Goal: Information Seeking & Learning: Learn about a topic

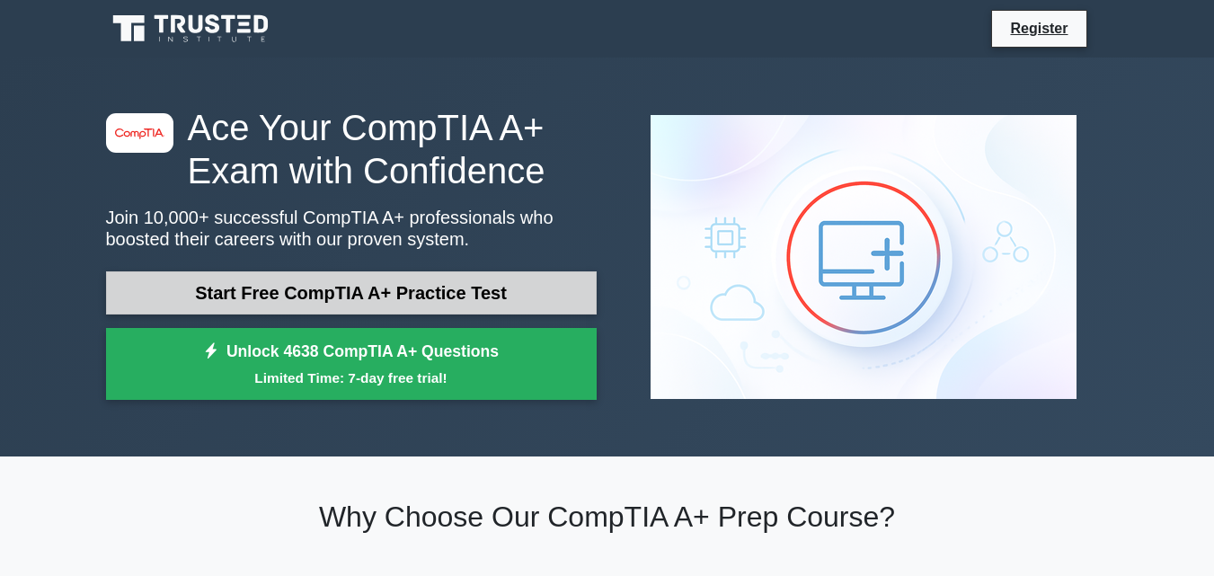
click at [281, 301] on link "Start Free CompTIA A+ Practice Test" at bounding box center [351, 292] width 491 height 43
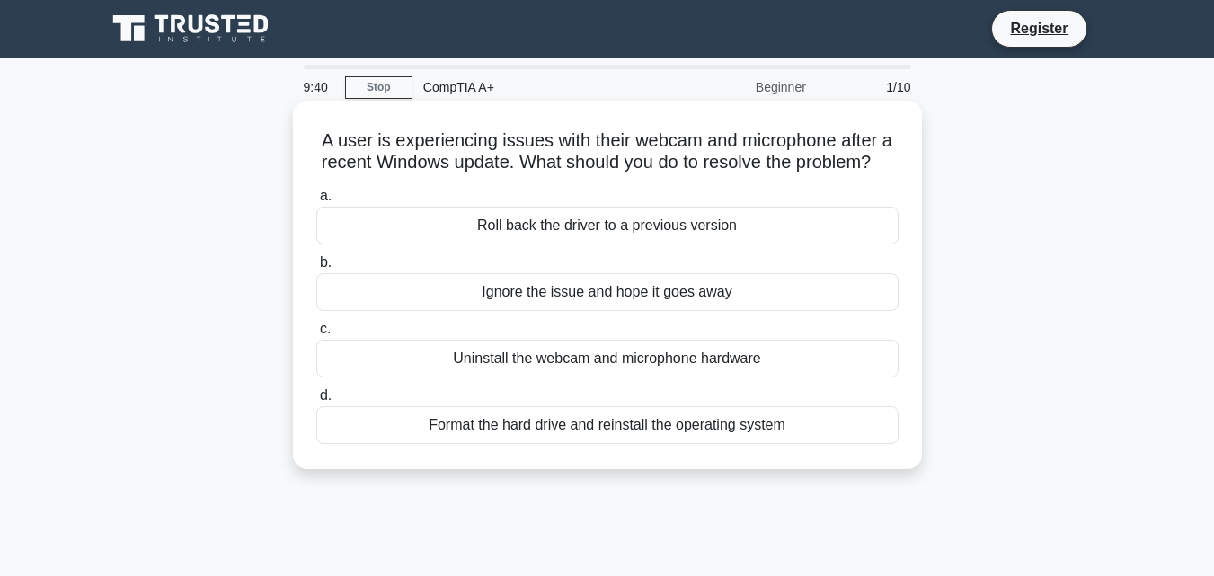
click at [520, 244] on div "Roll back the driver to a previous version" at bounding box center [607, 226] width 582 height 38
click at [316, 202] on input "a. Roll back the driver to a previous version" at bounding box center [316, 197] width 0 height 12
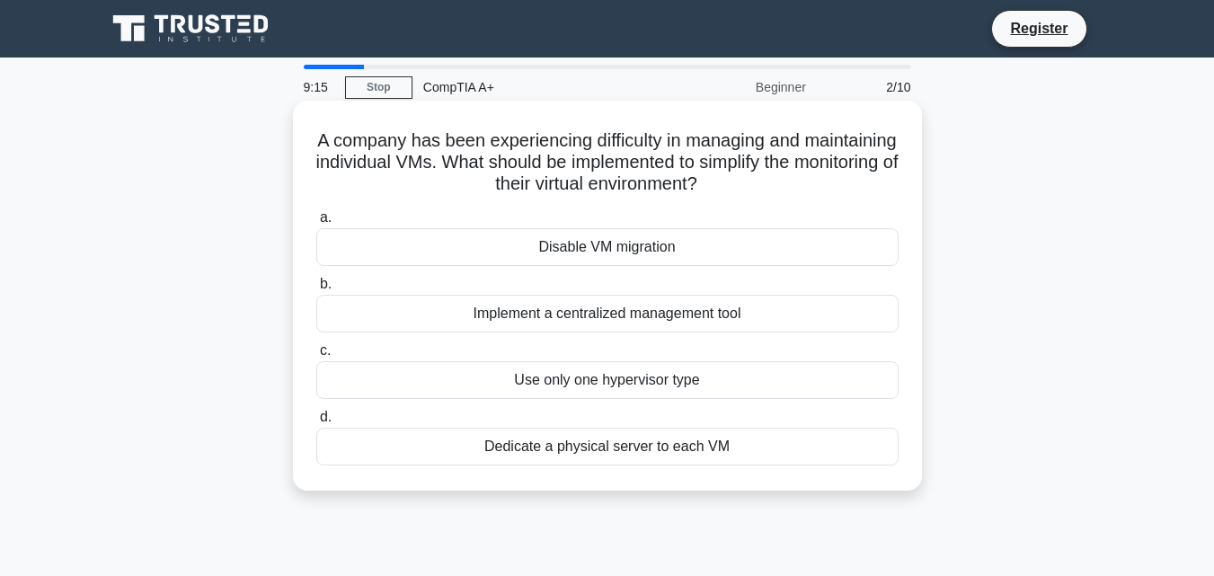
drag, startPoint x: 516, startPoint y: 440, endPoint x: 461, endPoint y: 484, distance: 70.3
click at [462, 485] on div "A company has been experiencing difficulty in managing and maintaining individu…" at bounding box center [607, 296] width 629 height 390
click at [471, 456] on div "Dedicate a physical server to each VM" at bounding box center [607, 447] width 582 height 38
click at [316, 423] on input "d. Dedicate a physical server to each VM" at bounding box center [316, 418] width 0 height 12
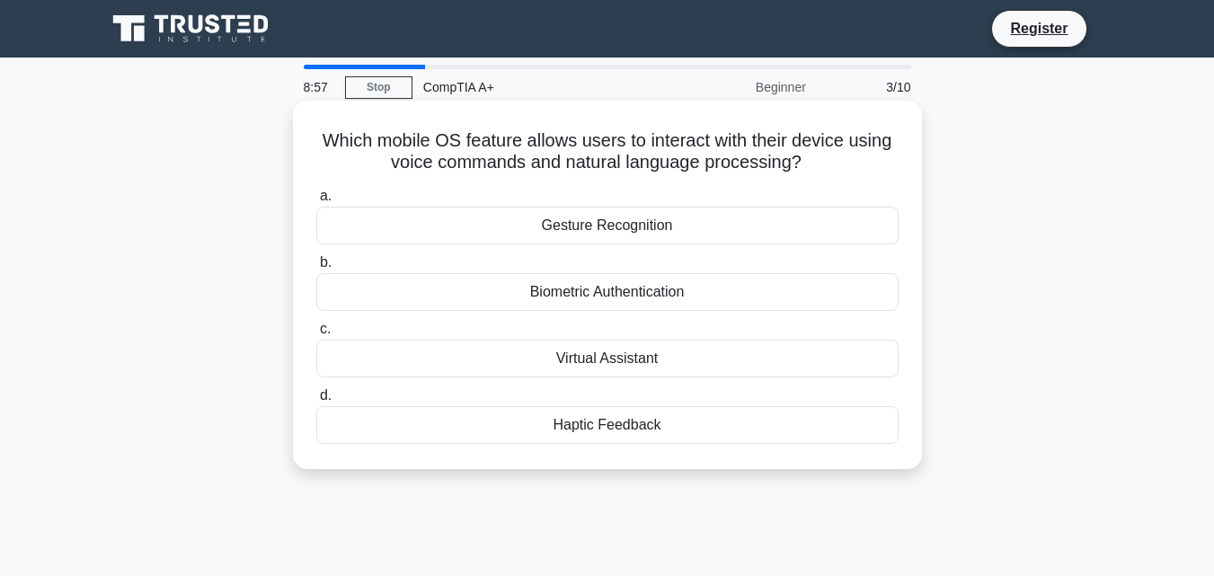
click at [533, 357] on div "Virtual Assistant" at bounding box center [607, 359] width 582 height 38
click at [316, 335] on input "c. Virtual Assistant" at bounding box center [316, 330] width 0 height 12
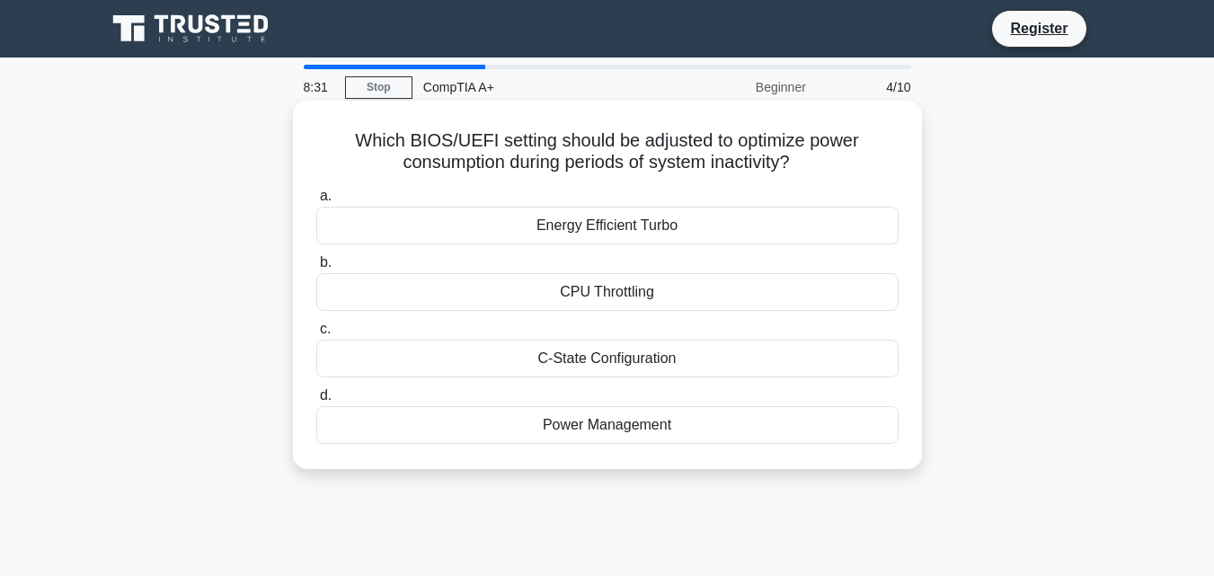
click at [676, 235] on div "Energy Efficient Turbo" at bounding box center [607, 226] width 582 height 38
click at [316, 202] on input "a. Energy Efficient Turbo" at bounding box center [316, 197] width 0 height 12
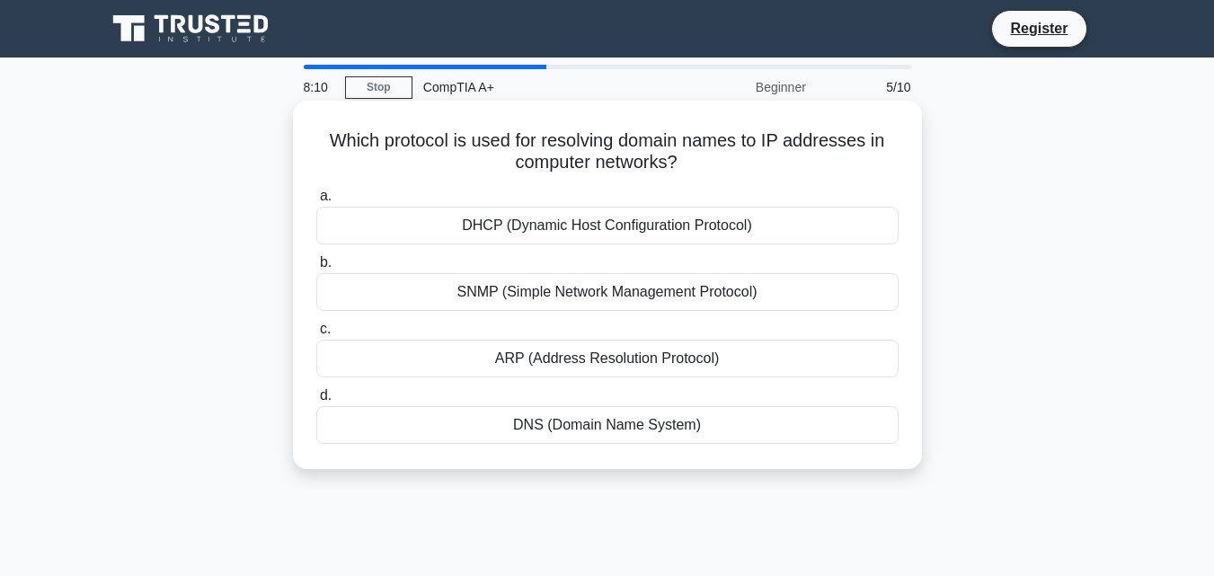
click at [567, 420] on div "DNS (Domain Name System)" at bounding box center [607, 425] width 582 height 38
click at [316, 402] on input "d. DNS (Domain Name System)" at bounding box center [316, 396] width 0 height 12
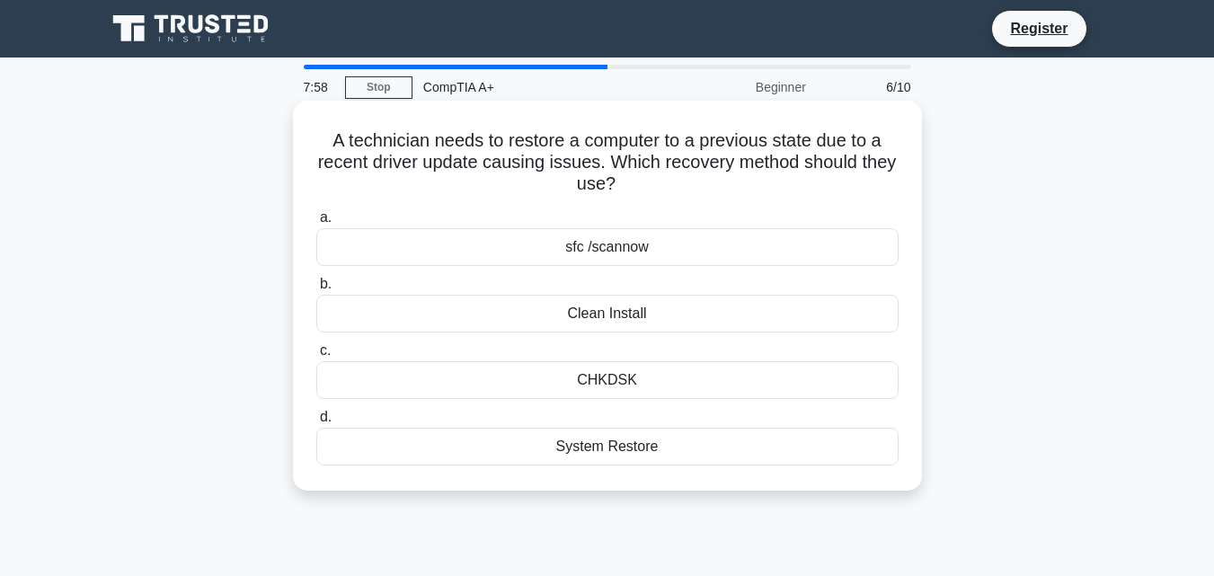
click at [586, 377] on div "CHKDSK" at bounding box center [607, 380] width 582 height 38
click at [316, 357] on input "c. CHKDSK" at bounding box center [316, 351] width 0 height 12
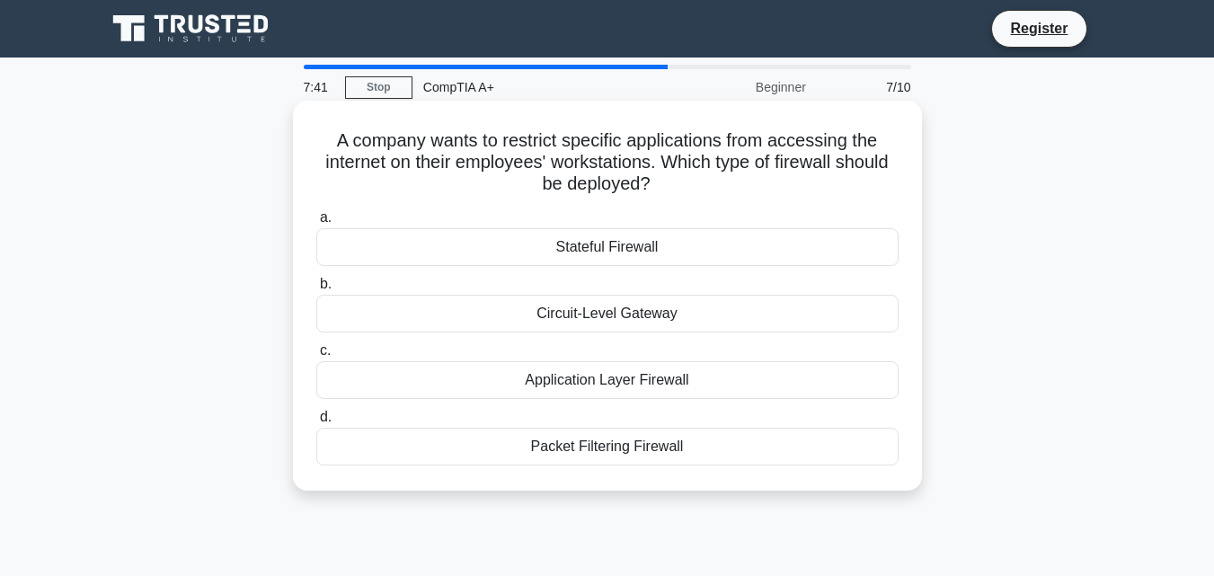
click at [675, 375] on div "Application Layer Firewall" at bounding box center [607, 380] width 582 height 38
click at [316, 357] on input "c. Application Layer Firewall" at bounding box center [316, 351] width 0 height 12
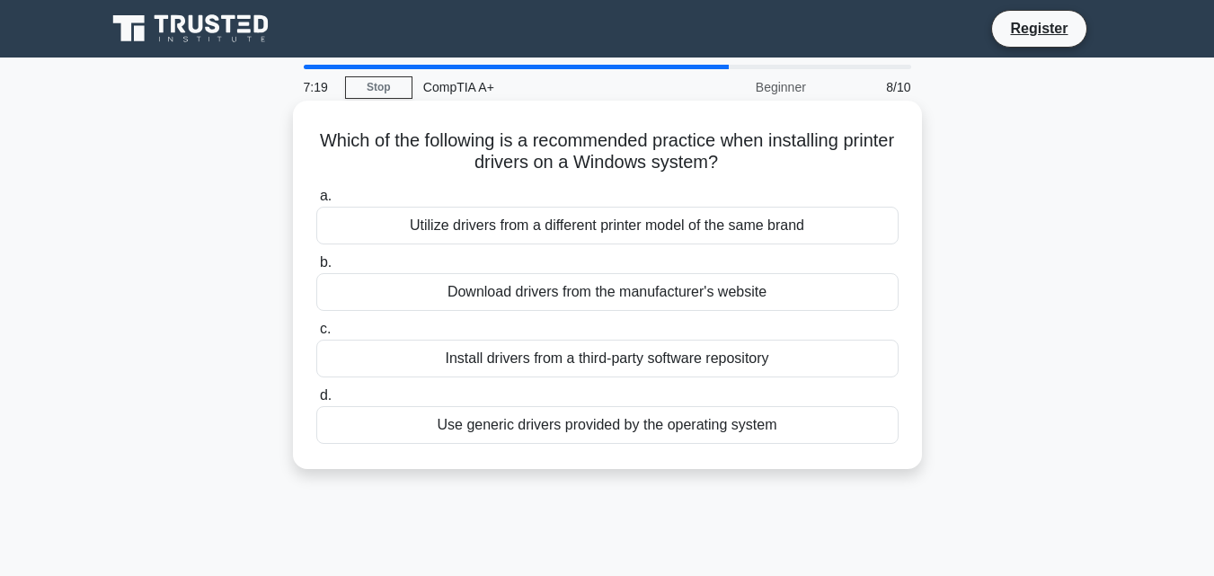
click at [642, 295] on div "Download drivers from the manufacturer's website" at bounding box center [607, 292] width 582 height 38
click at [316, 269] on input "b. Download drivers from the manufacturer's website" at bounding box center [316, 263] width 0 height 12
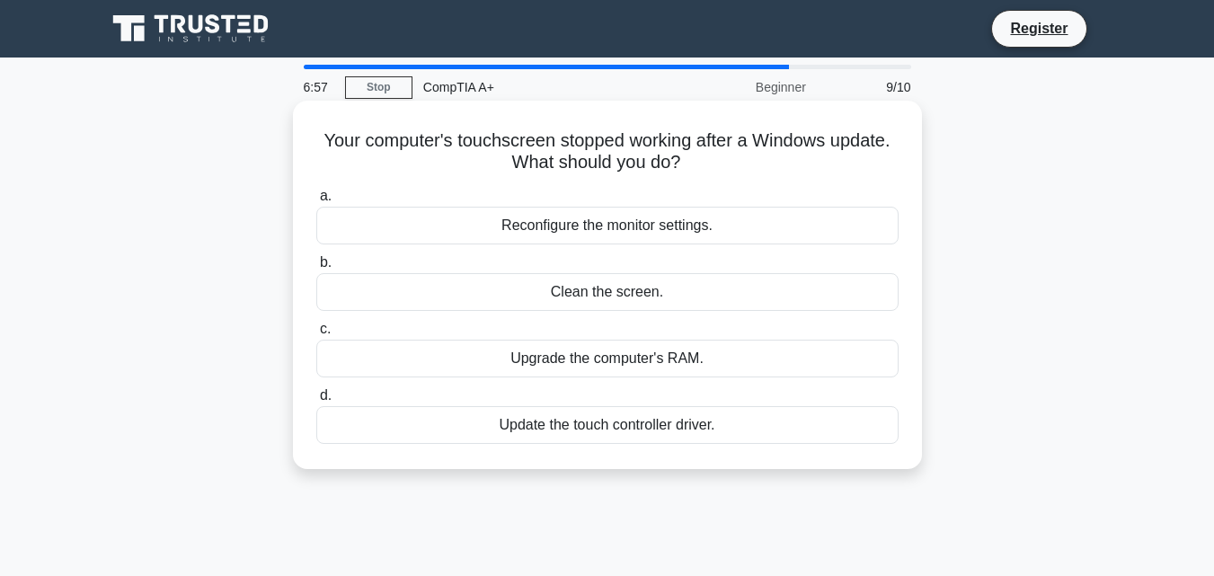
click at [628, 425] on div "Update the touch controller driver." at bounding box center [607, 425] width 582 height 38
click at [316, 402] on input "d. Update the touch controller driver." at bounding box center [316, 396] width 0 height 12
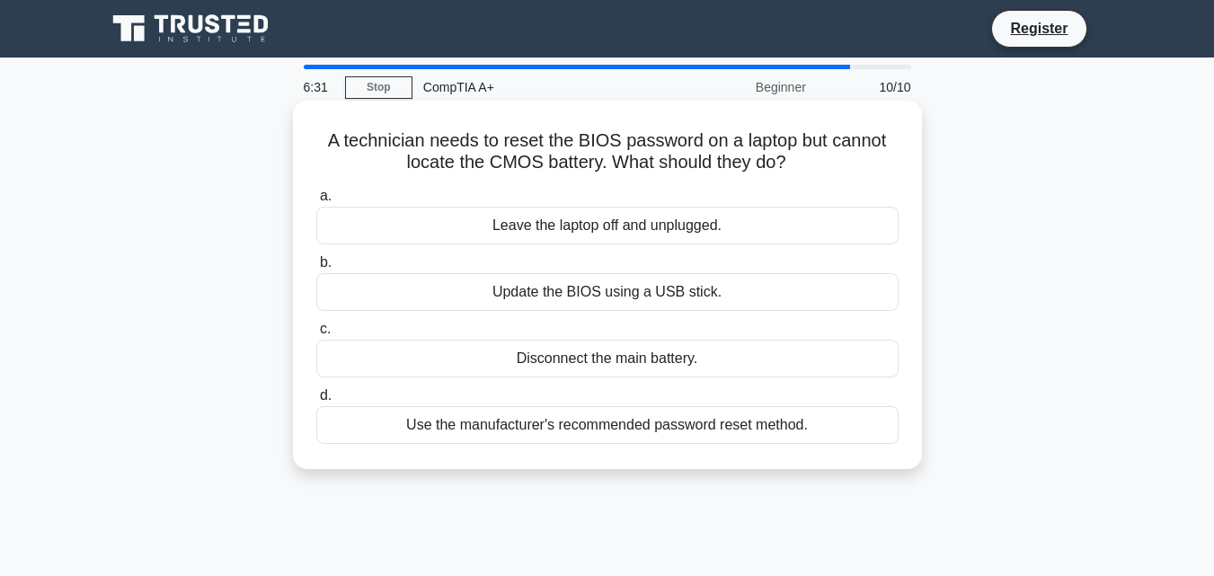
click at [656, 423] on div "Use the manufacturer's recommended password reset method." at bounding box center [607, 425] width 582 height 38
click at [316, 402] on input "d. Use the manufacturer's recommended password reset method." at bounding box center [316, 396] width 0 height 12
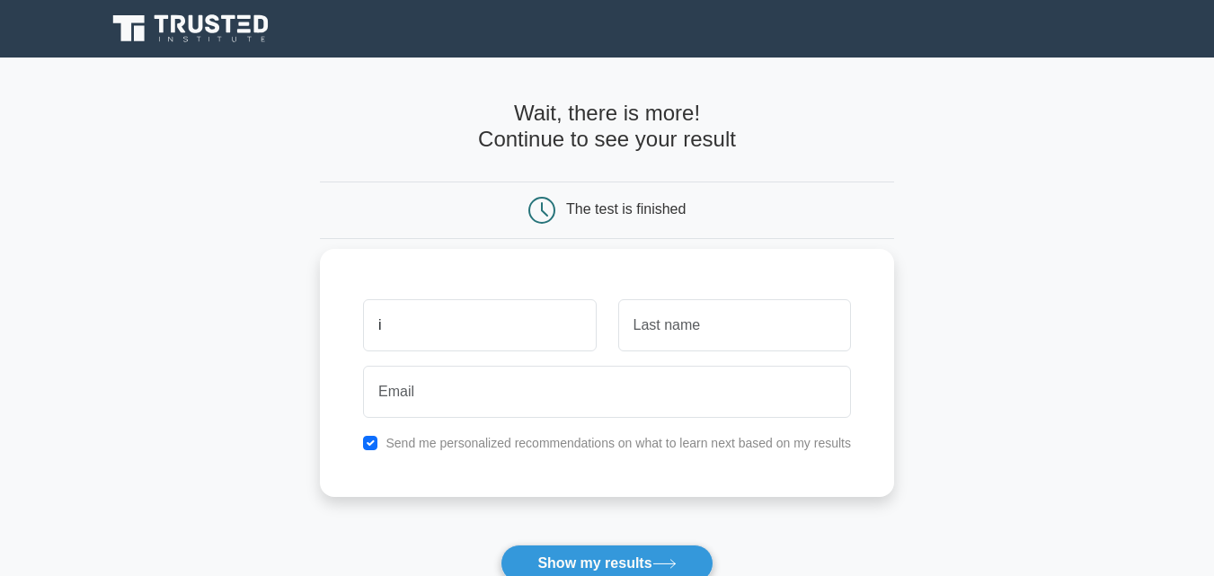
type input "i"
click at [844, 320] on input "text" at bounding box center [734, 325] width 233 height 52
type input "c"
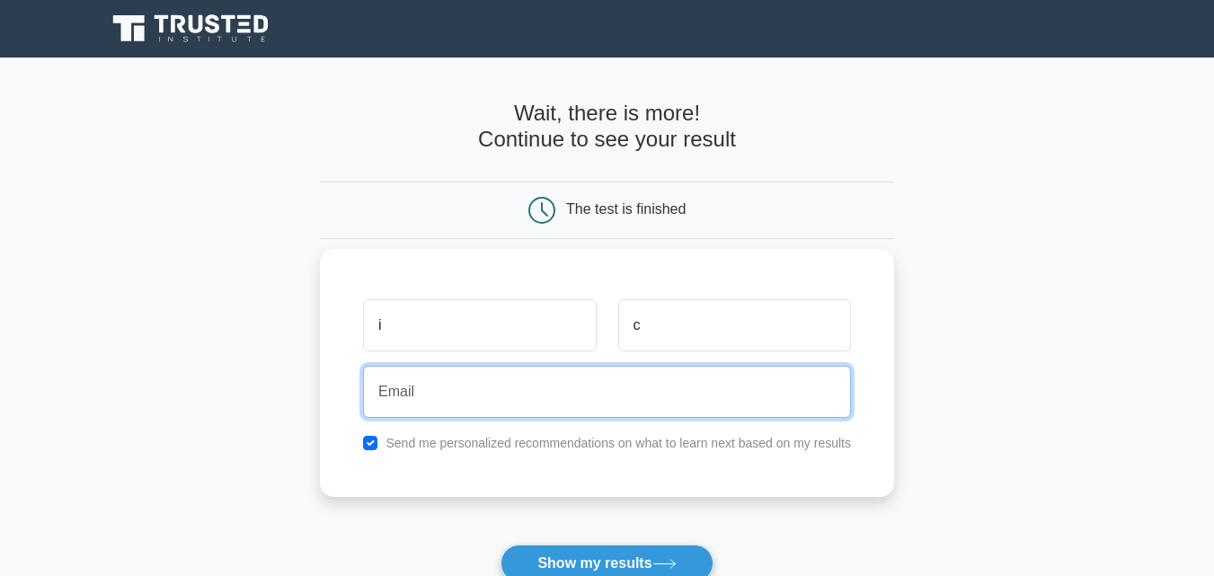
click at [694, 389] on input "email" at bounding box center [607, 392] width 488 height 52
type input "icreator822@gmail.com"
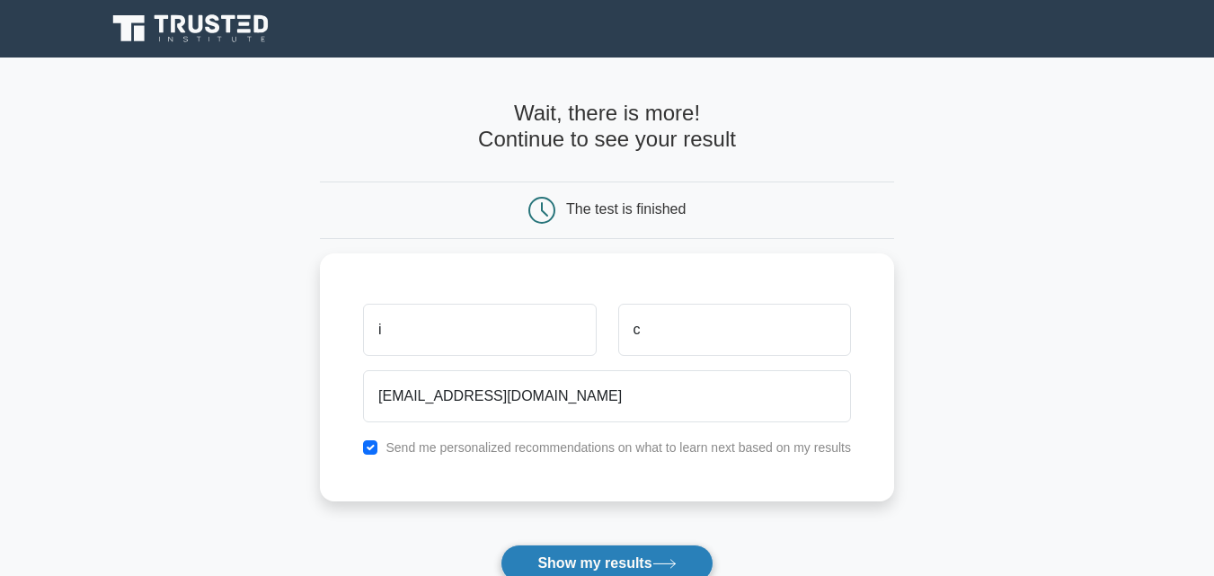
click at [646, 560] on button "Show my results" at bounding box center [607, 564] width 212 height 38
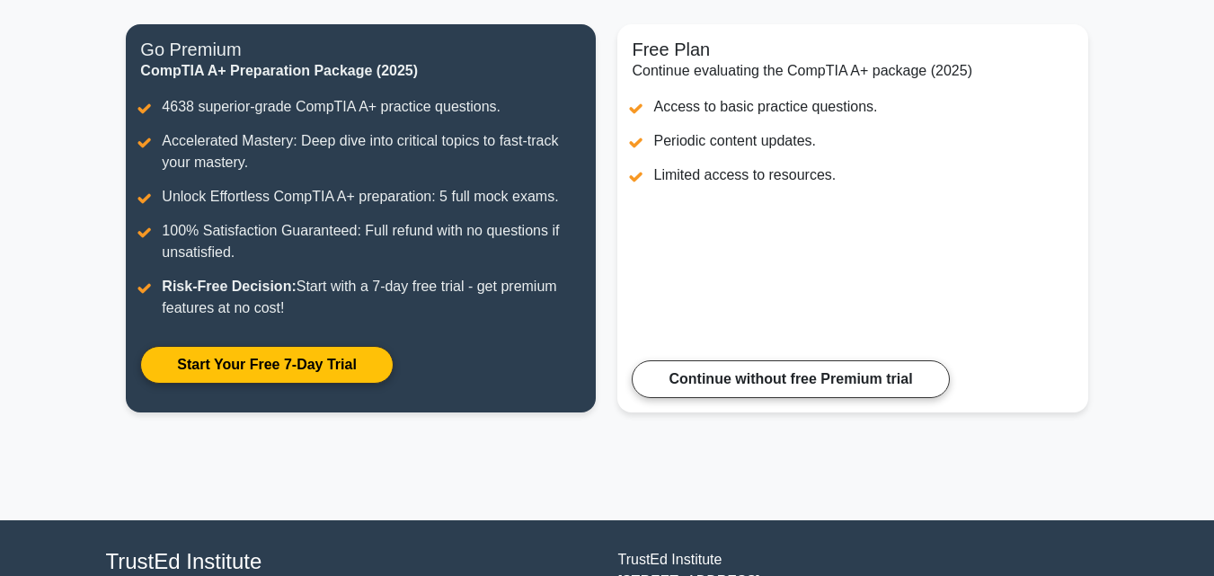
scroll to position [295, 0]
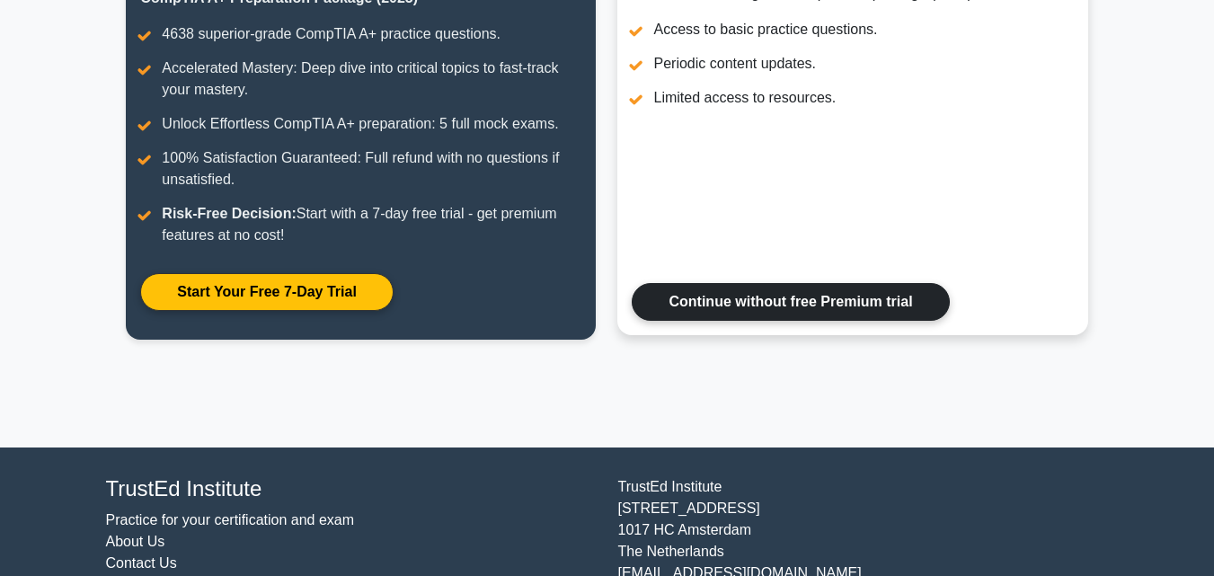
click at [812, 305] on link "Continue without free Premium trial" at bounding box center [790, 302] width 317 height 38
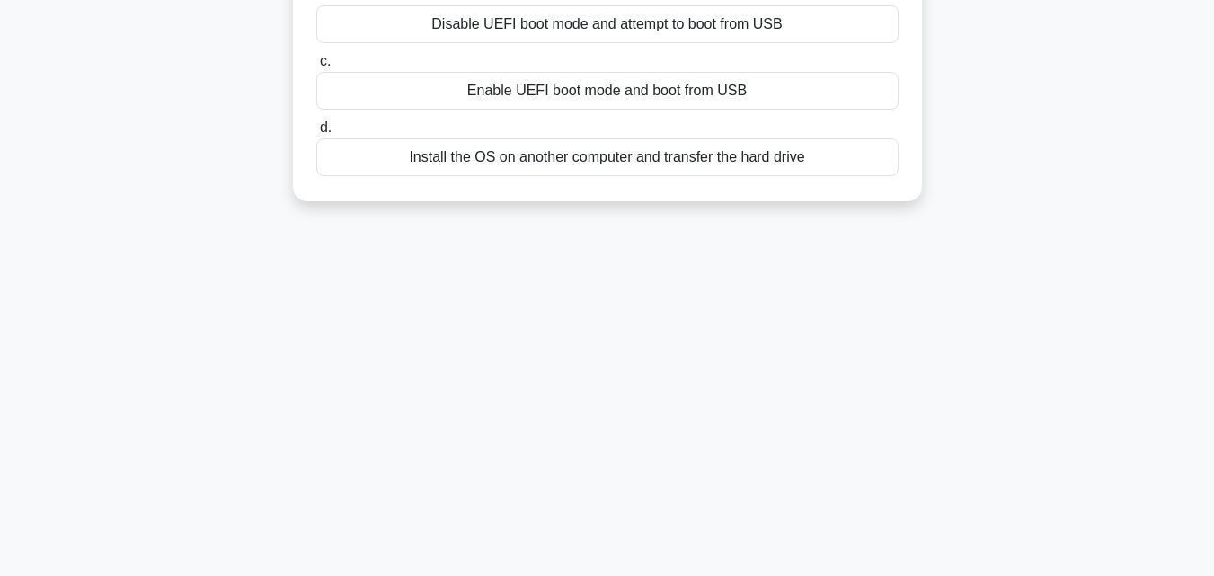
scroll to position [301, 0]
